Goal: Information Seeking & Learning: Learn about a topic

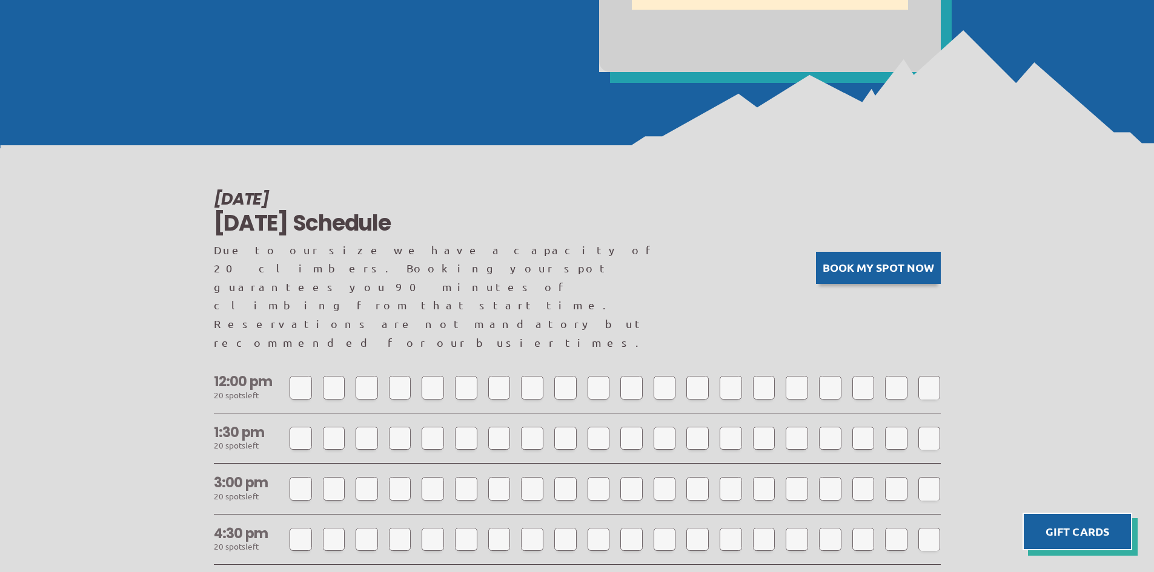
scroll to position [909, 0]
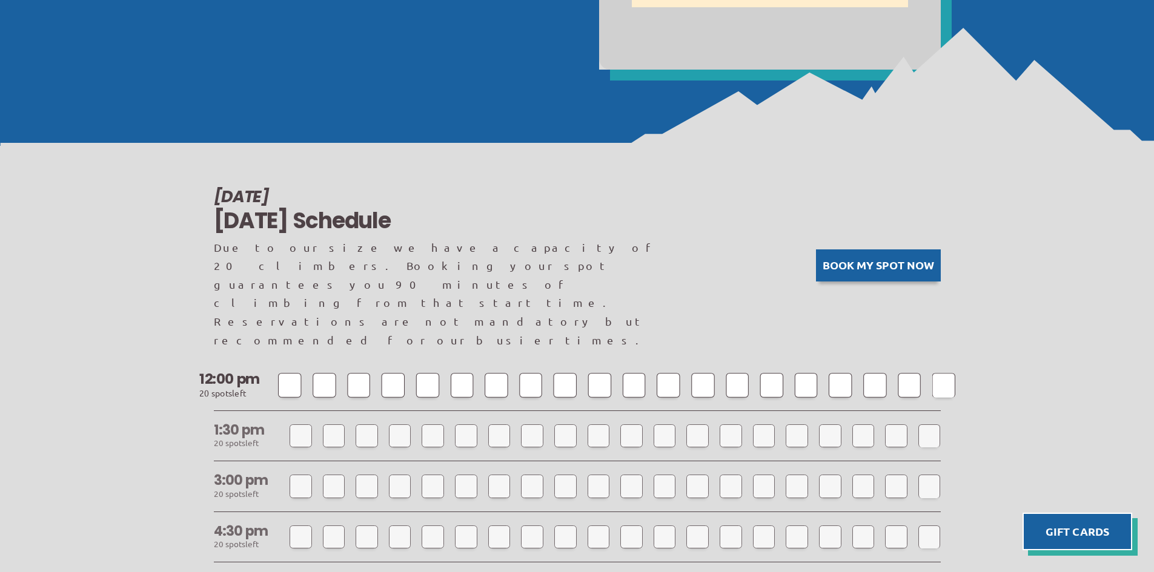
click at [283, 373] on div at bounding box center [289, 385] width 23 height 24
select select
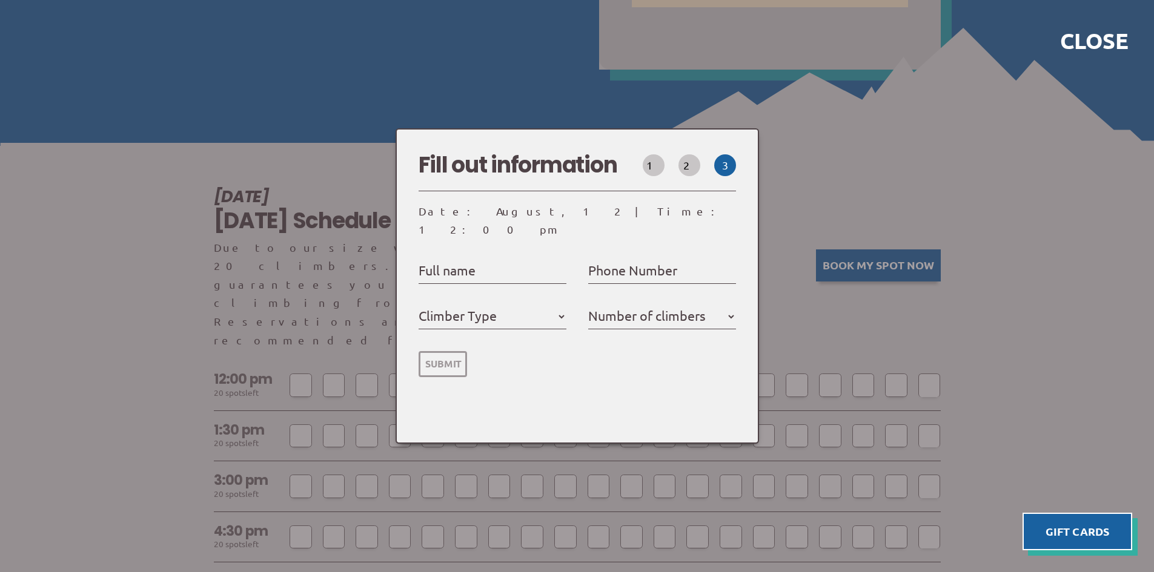
select select
click at [793, 174] on div at bounding box center [577, 286] width 1154 height 572
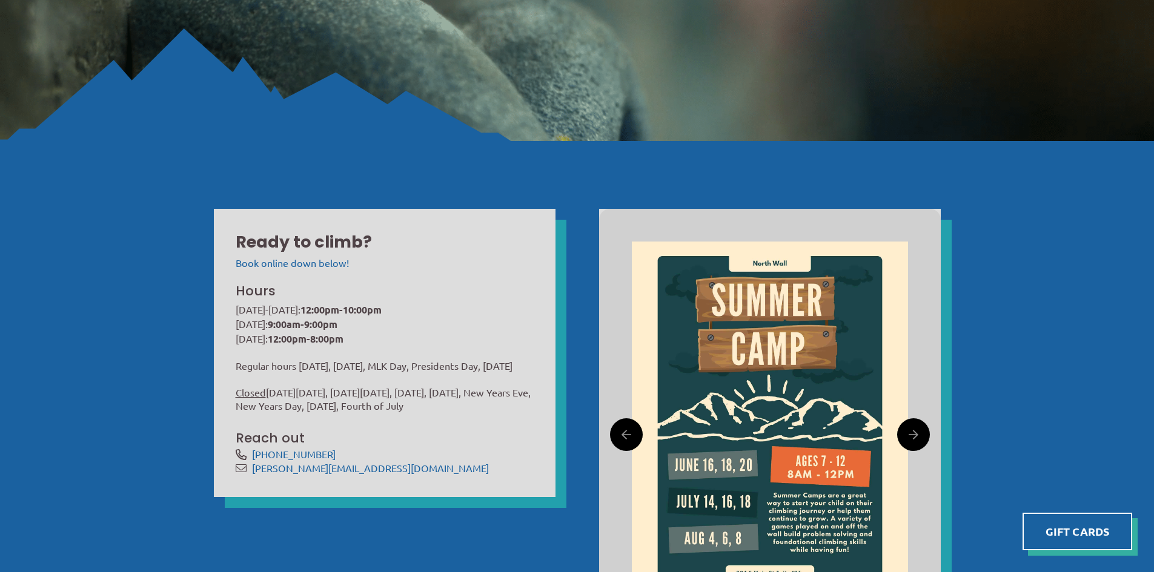
scroll to position [424, 0]
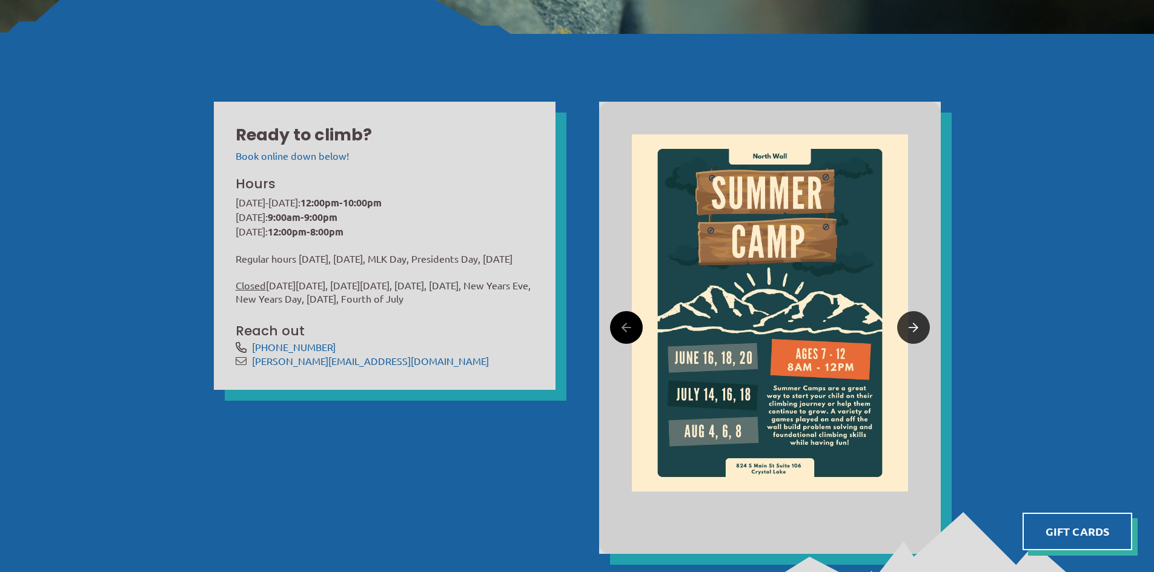
click at [921, 329] on link at bounding box center [913, 327] width 33 height 33
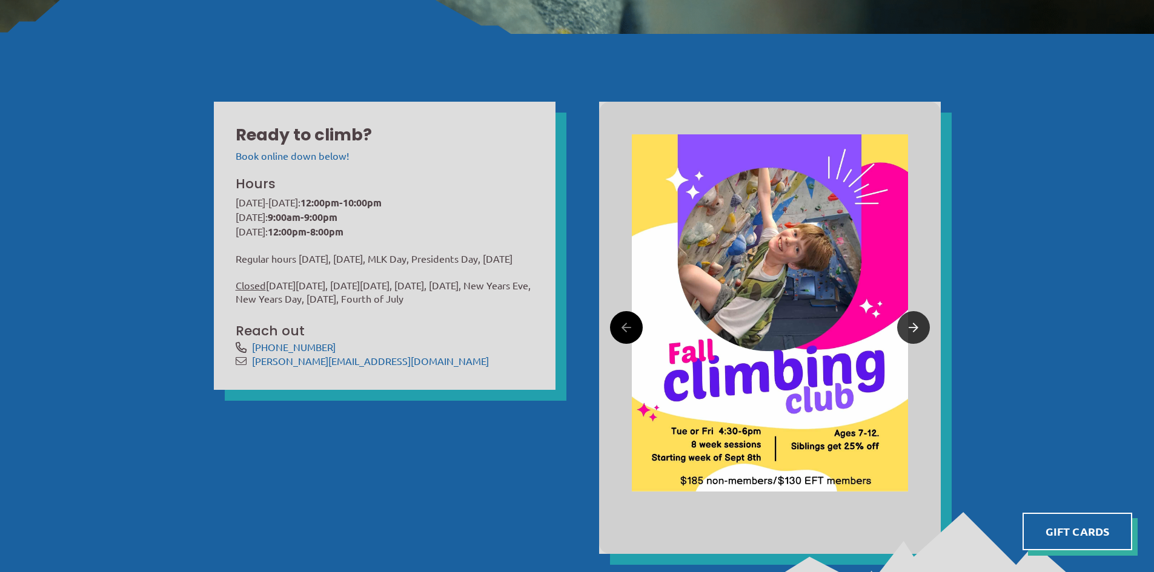
click at [921, 329] on link at bounding box center [913, 327] width 33 height 33
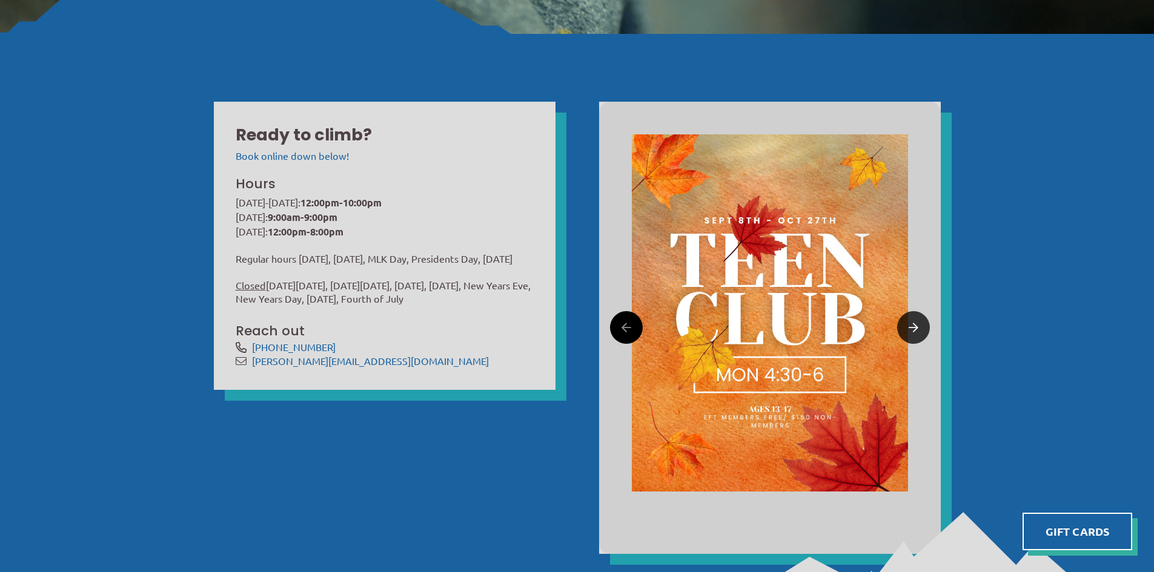
click at [920, 329] on link at bounding box center [913, 327] width 33 height 33
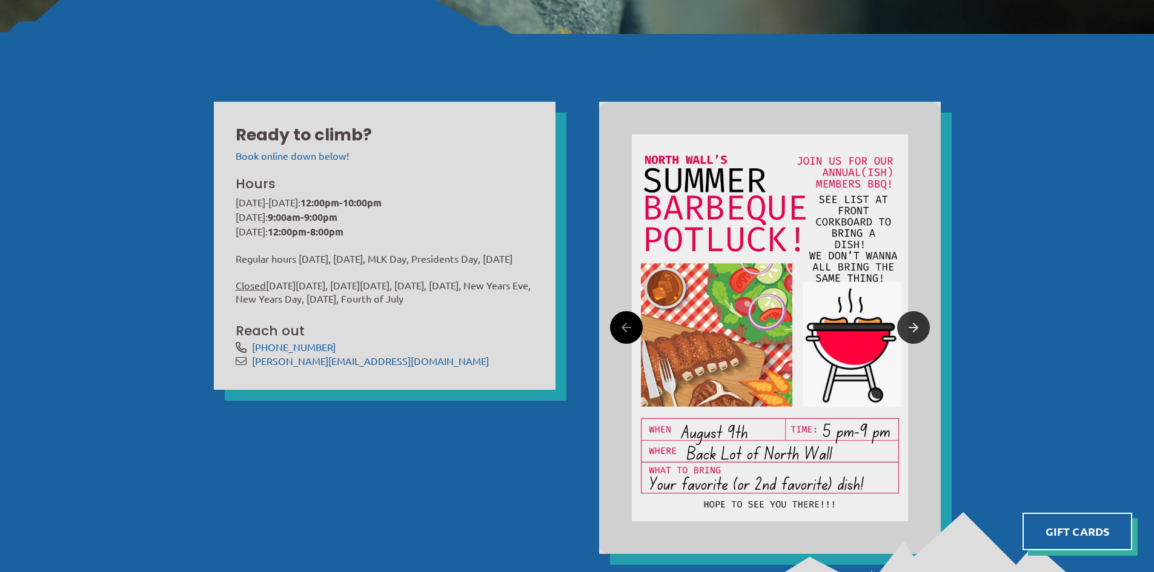
click at [920, 336] on link at bounding box center [913, 327] width 33 height 33
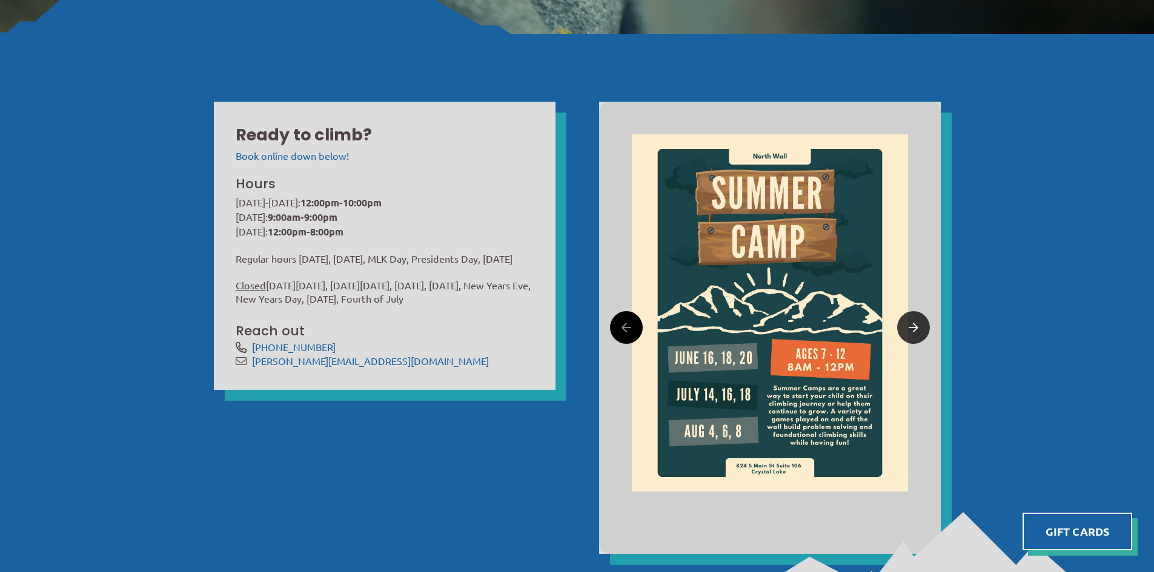
click at [920, 336] on link at bounding box center [913, 327] width 33 height 33
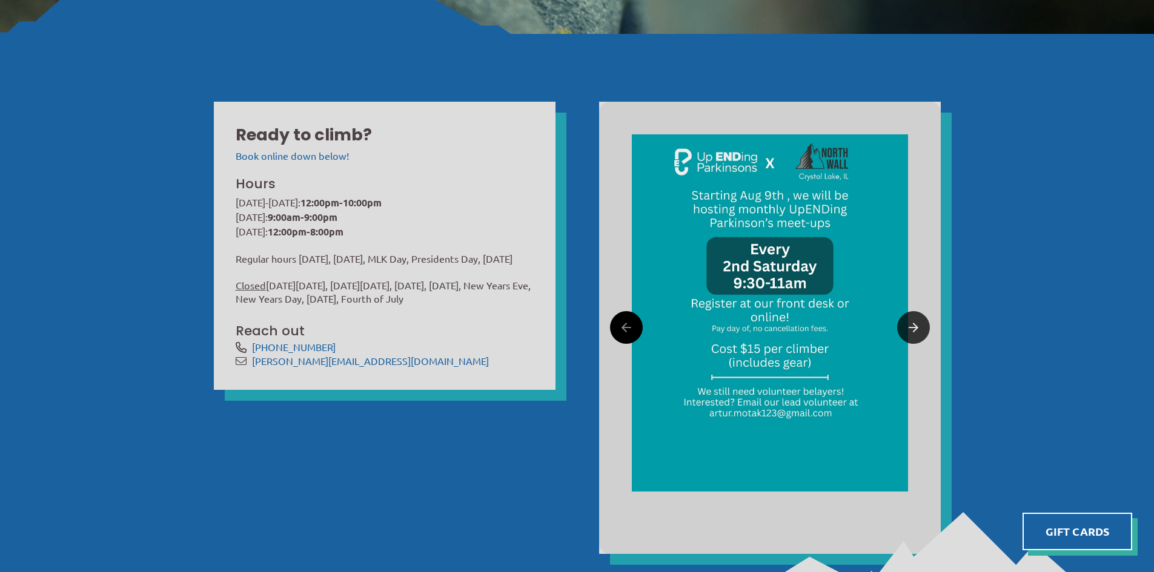
click at [920, 336] on link at bounding box center [913, 327] width 33 height 33
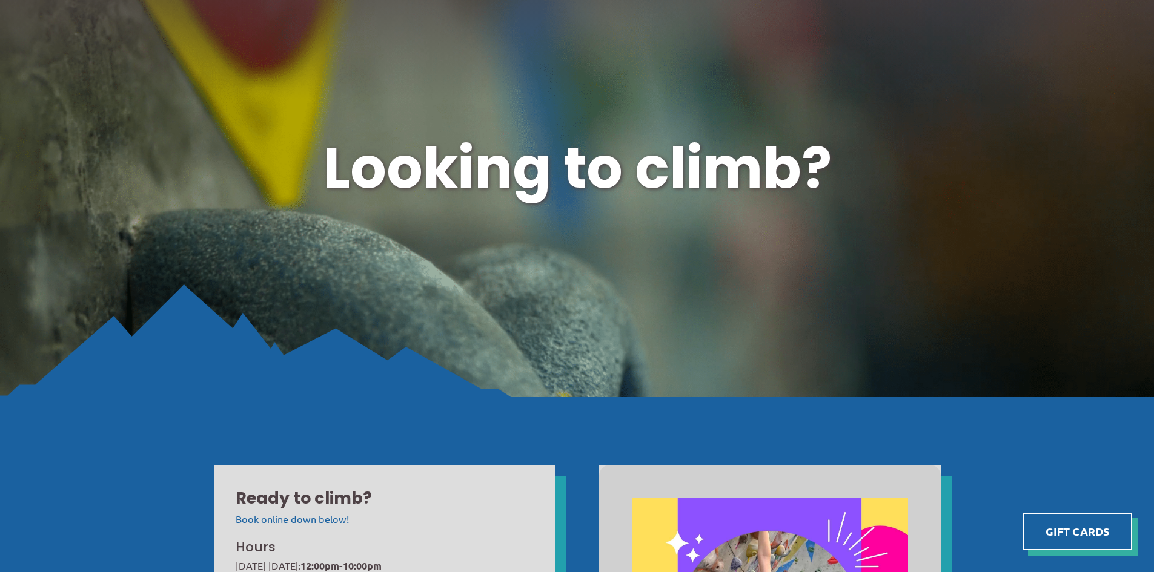
scroll to position [0, 0]
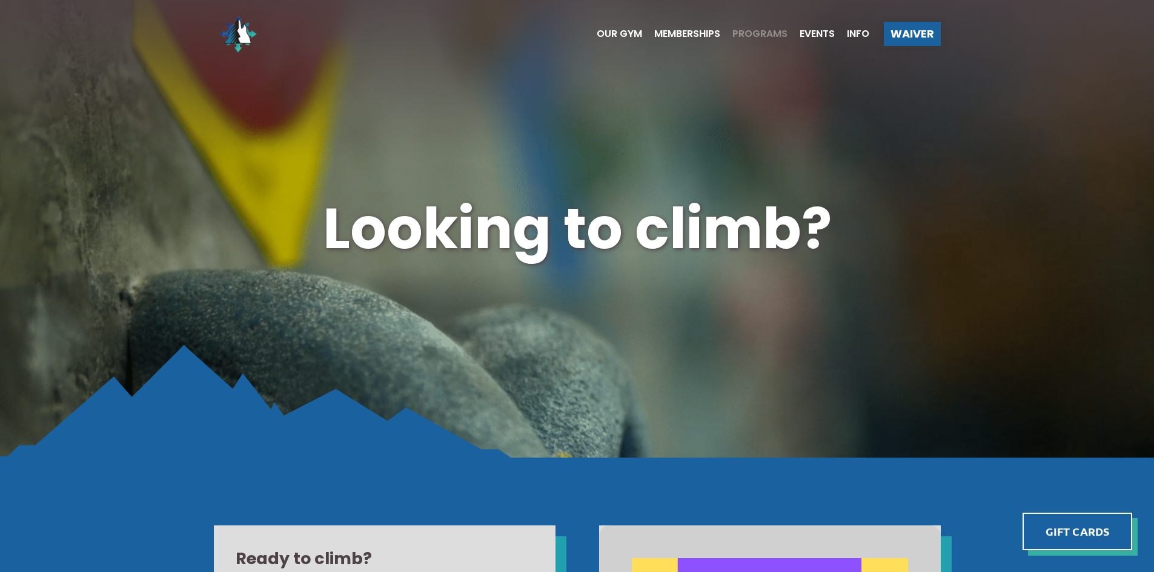
click at [752, 36] on span "Programs" at bounding box center [759, 34] width 55 height 10
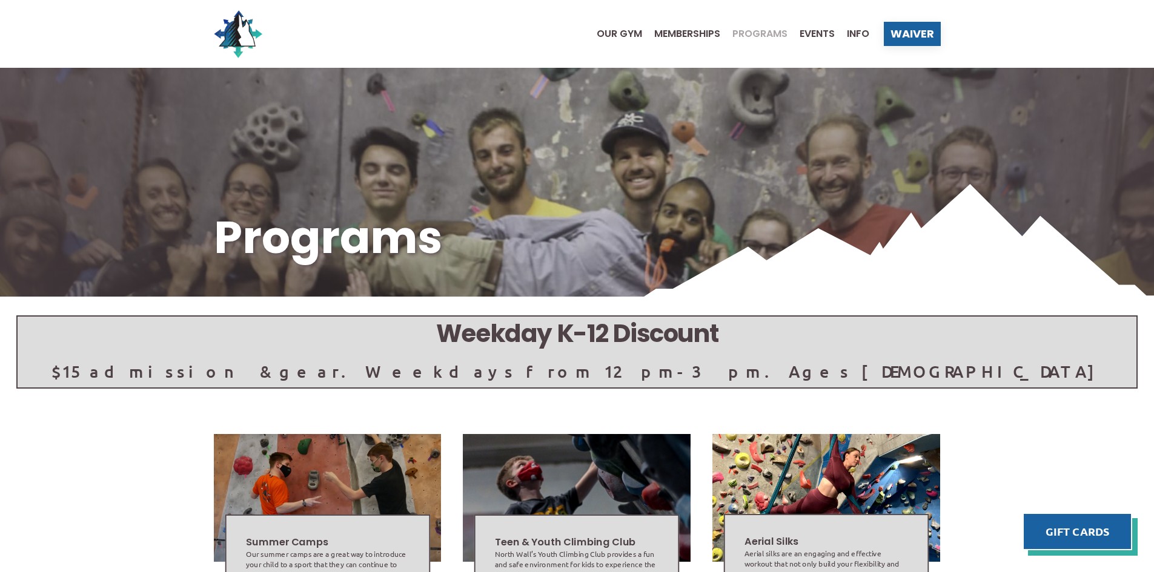
click at [698, 39] on ul "Our Gym Memberships Programs Events Info" at bounding box center [727, 34] width 285 height 48
click at [697, 32] on span "Memberships" at bounding box center [687, 34] width 66 height 10
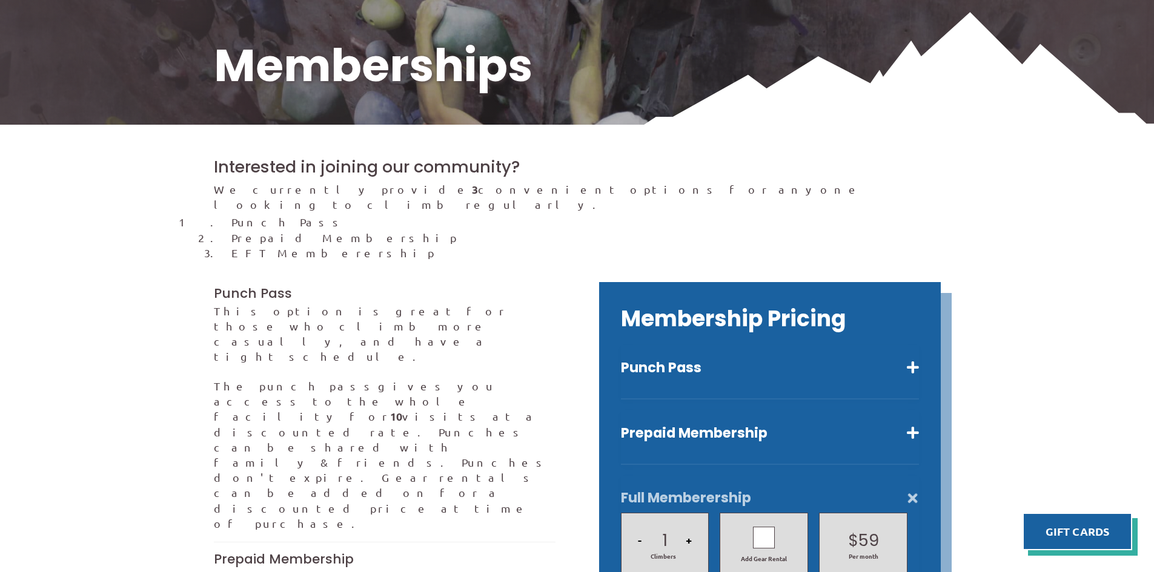
scroll to position [242, 0]
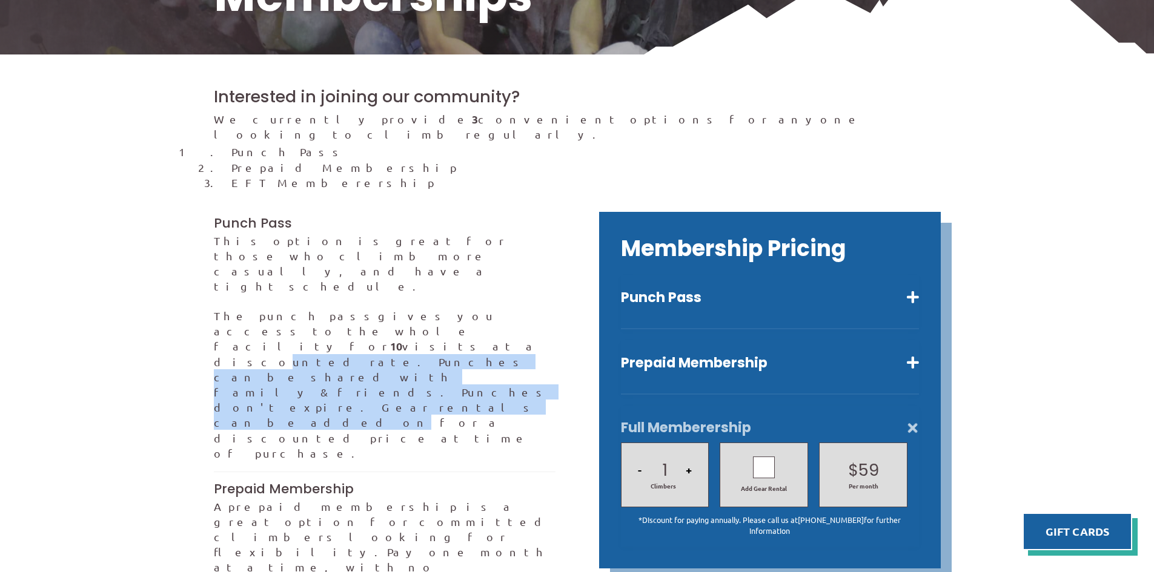
drag, startPoint x: 231, startPoint y: 288, endPoint x: 459, endPoint y: 298, distance: 228.0
click at [459, 310] on span "gives you access to the whole facility for 10 visits at a discounted rate. Punc…" at bounding box center [382, 385] width 336 height 150
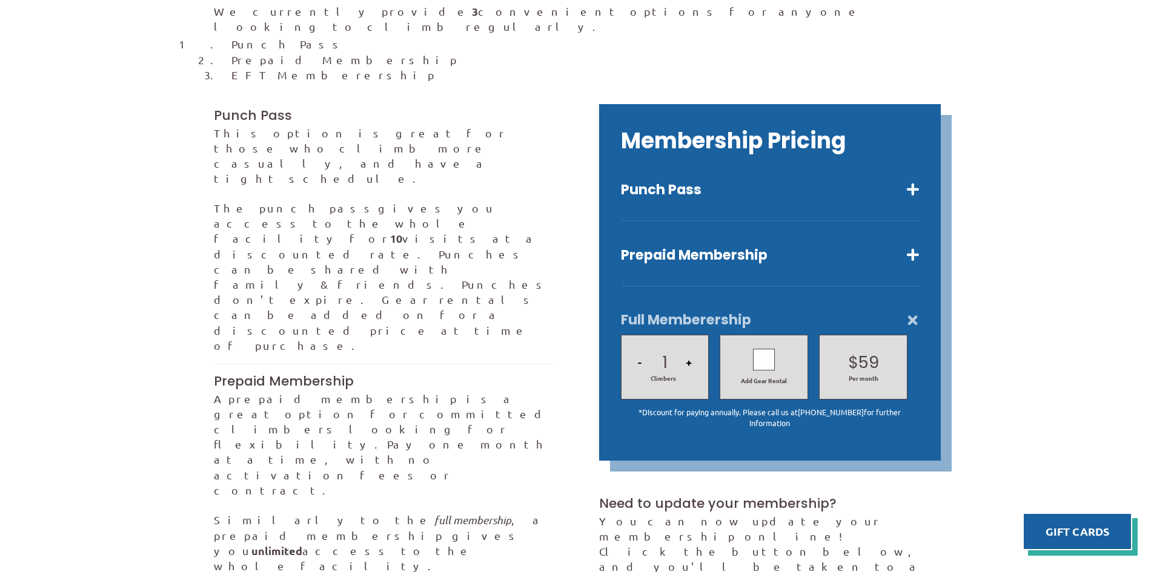
scroll to position [363, 0]
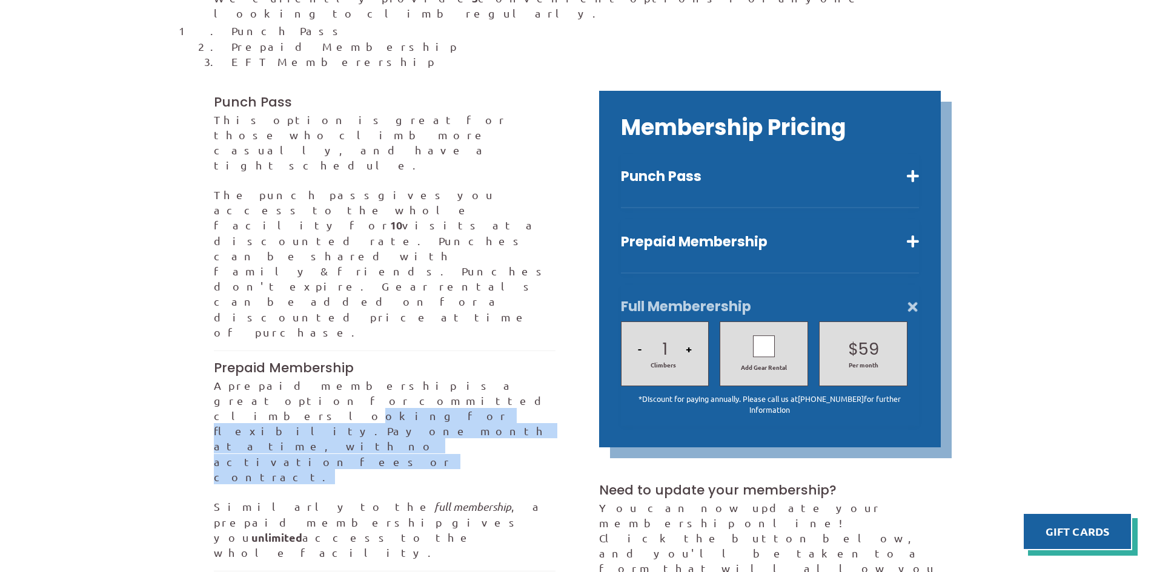
drag, startPoint x: 273, startPoint y: 252, endPoint x: 483, endPoint y: 277, distance: 211.7
click at [483, 378] on p "A prepaid membership is a great option for committed climbers looking for flexi…" at bounding box center [385, 431] width 342 height 107
click at [471, 378] on p "A prepaid membership is a great option for committed climbers looking for flexi…" at bounding box center [385, 431] width 342 height 107
drag, startPoint x: 457, startPoint y: 279, endPoint x: 232, endPoint y: 257, distance: 226.4
click at [232, 378] on p "A prepaid membership is a great option for committed climbers looking for flexi…" at bounding box center [385, 431] width 342 height 107
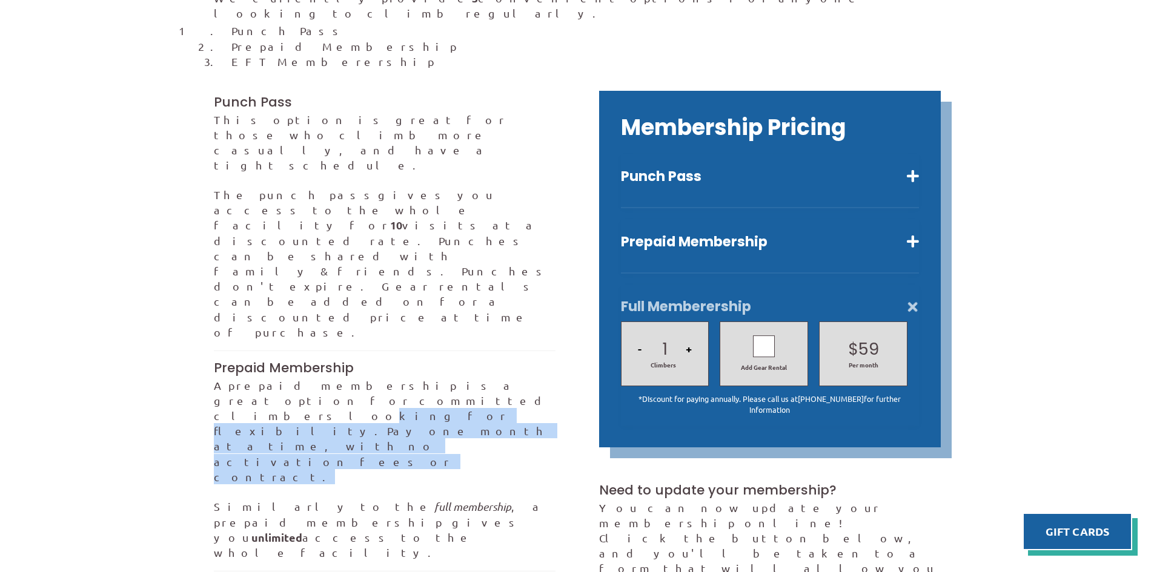
click at [232, 379] on span "A prepaid membership is a great option for committed climbers looking for flexi…" at bounding box center [383, 408] width 339 height 59
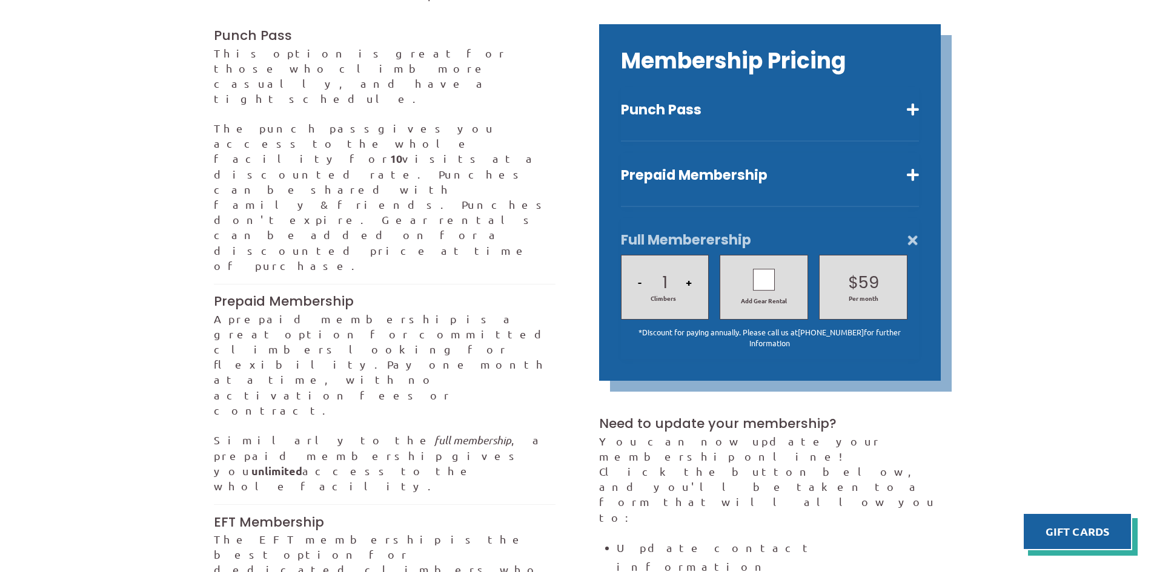
scroll to position [424, 0]
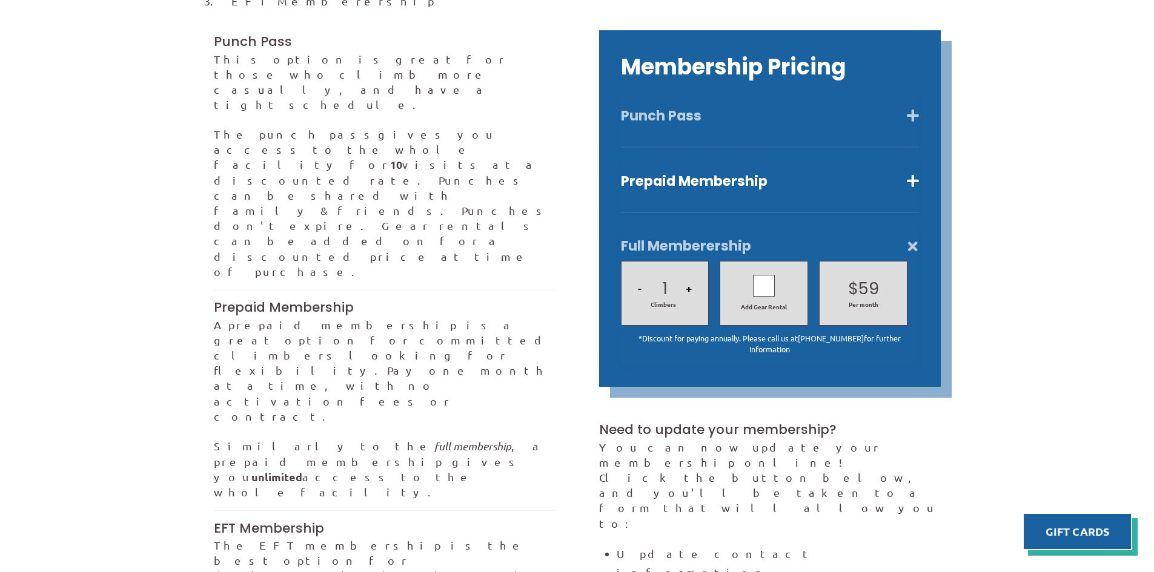
click at [715, 107] on button "Punch Pass" at bounding box center [770, 116] width 298 height 18
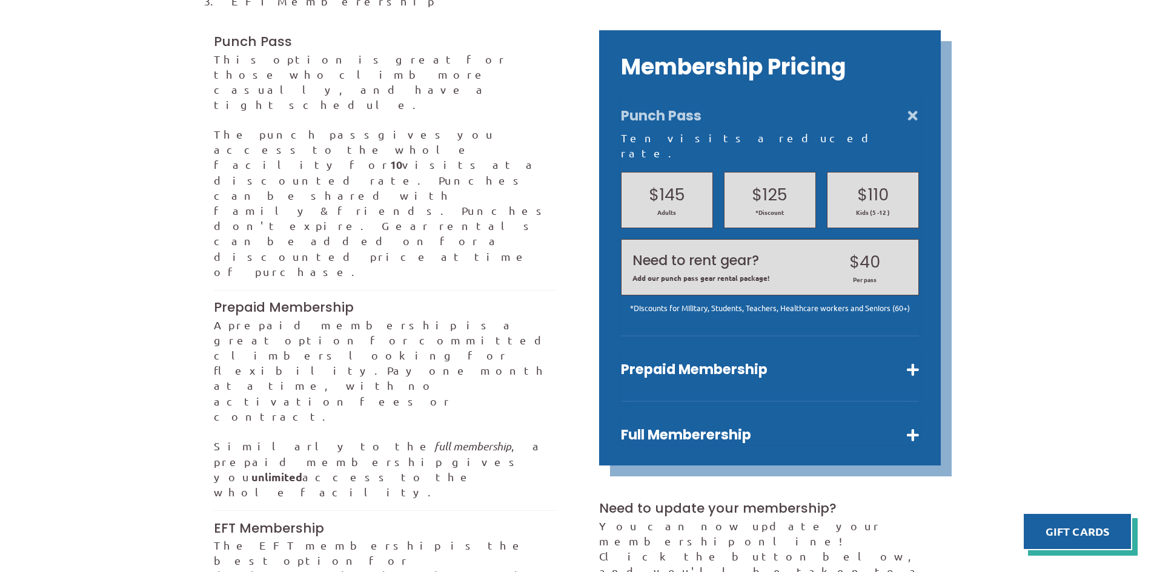
click at [665, 184] on h2 "$145" at bounding box center [666, 195] width 69 height 23
click at [753, 184] on h2 "$125" at bounding box center [769, 195] width 69 height 23
drag, startPoint x: 763, startPoint y: 165, endPoint x: 668, endPoint y: 154, distance: 95.7
click at [744, 184] on h2 "$125" at bounding box center [769, 195] width 69 height 23
click at [655, 184] on h2 "$145" at bounding box center [666, 195] width 69 height 23
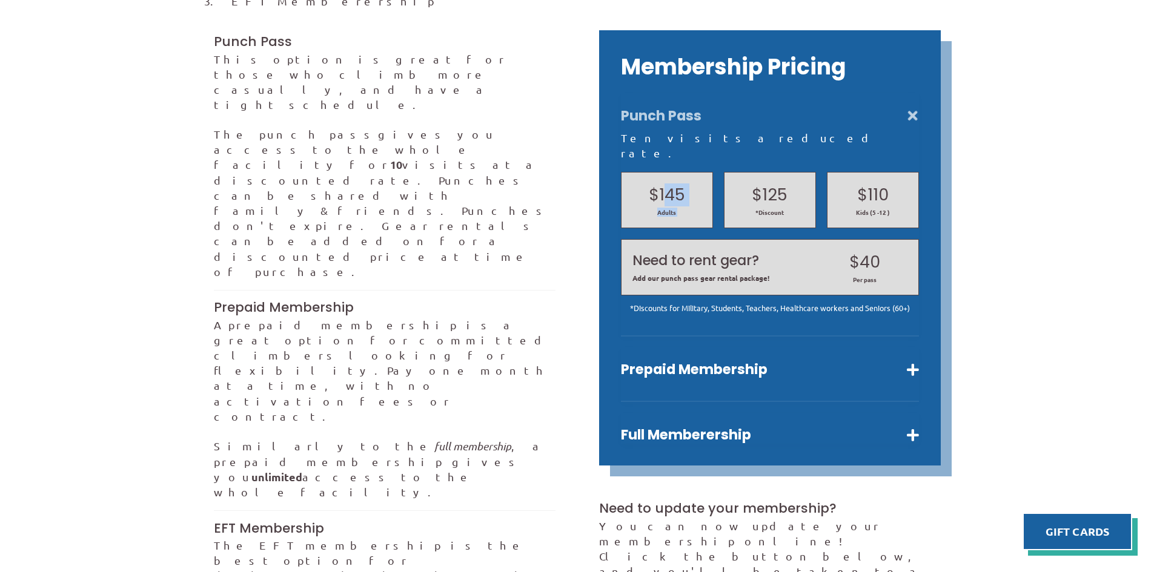
drag, startPoint x: 664, startPoint y: 168, endPoint x: 755, endPoint y: 179, distance: 91.6
click at [755, 178] on div "$145 Adults $125 *Discount $110 Kids (5 -12 )" at bounding box center [769, 200] width 309 height 67
click at [701, 172] on div "$145 Adults" at bounding box center [667, 200] width 92 height 56
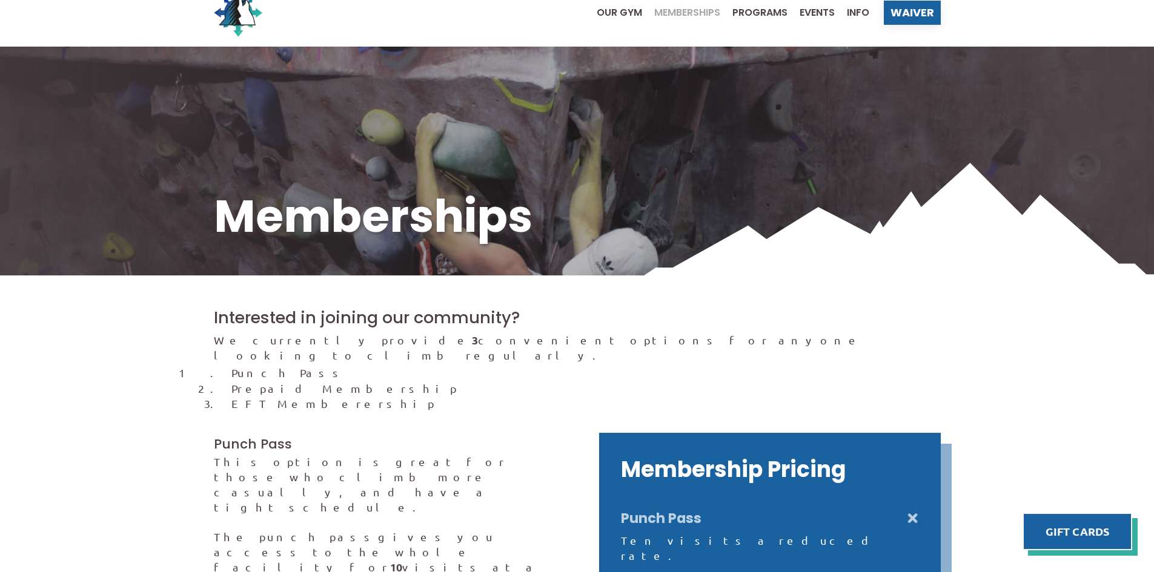
scroll to position [0, 0]
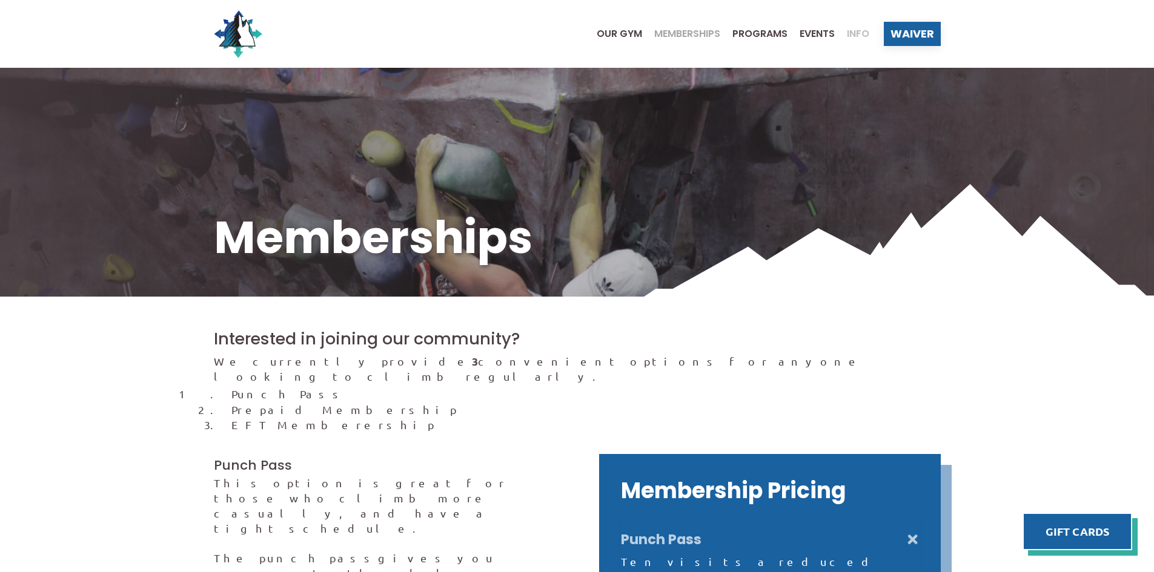
click at [860, 31] on span "Info" at bounding box center [858, 34] width 22 height 10
